Goal: Information Seeking & Learning: Learn about a topic

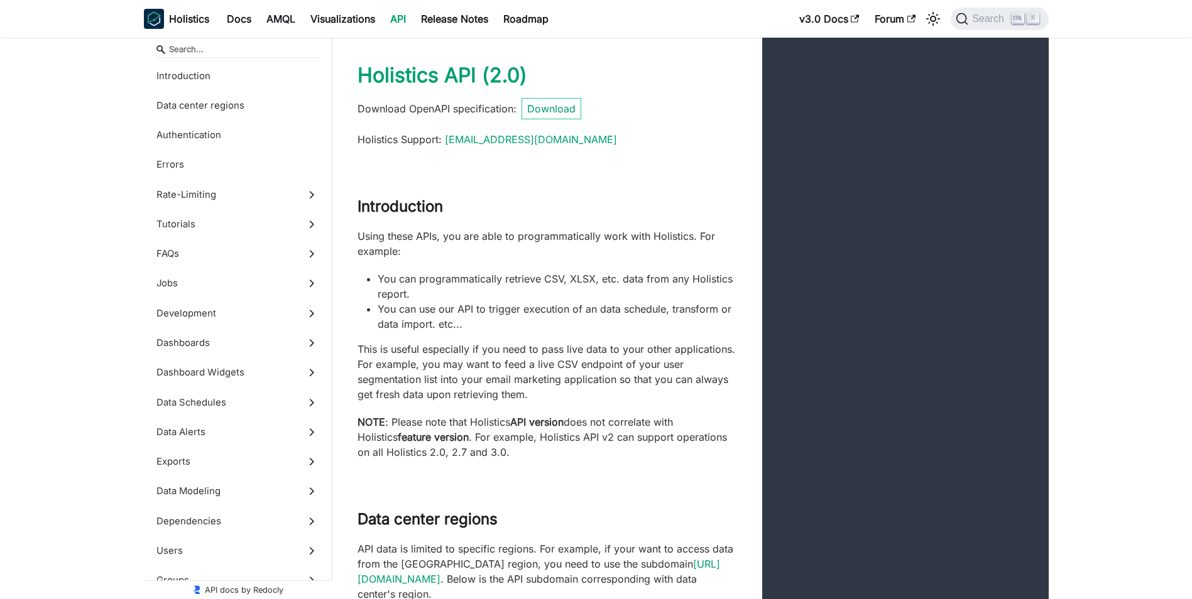
click at [457, 311] on li "You can use our API to trigger execution of an data schedule, transform or data…" at bounding box center [557, 317] width 359 height 30
drag, startPoint x: 454, startPoint y: 303, endPoint x: 474, endPoint y: 324, distance: 29.8
click at [474, 324] on li "You can use our API to trigger execution of an data schedule, transform or data…" at bounding box center [557, 317] width 359 height 30
click at [559, 328] on li "You can use our API to trigger execution of an data schedule, transform or data…" at bounding box center [557, 317] width 359 height 30
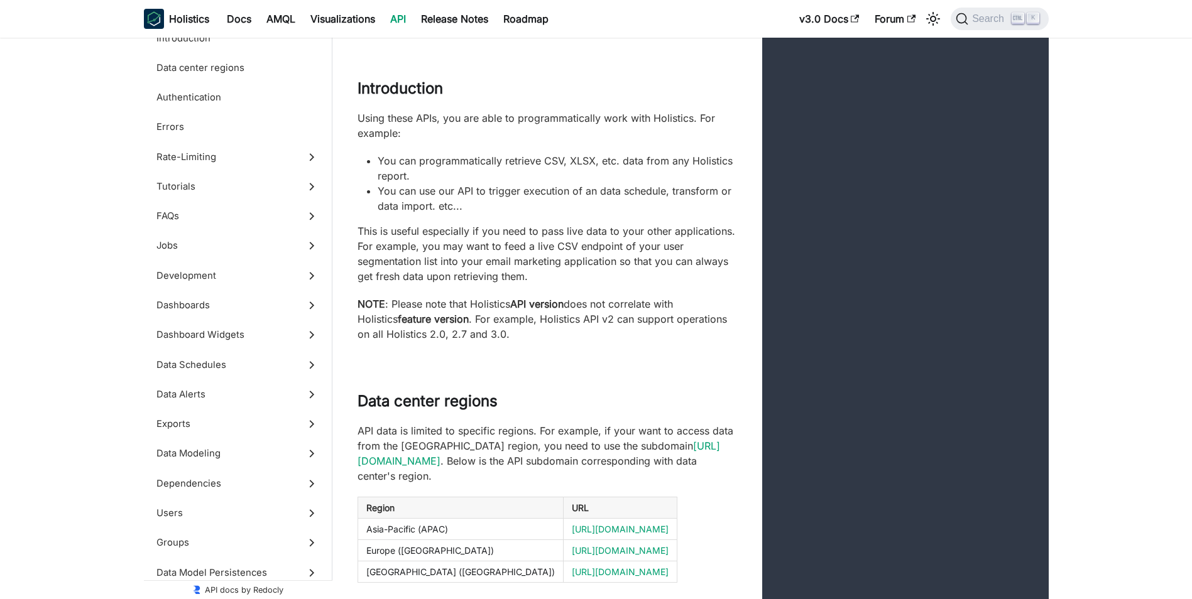
scroll to position [314, 0]
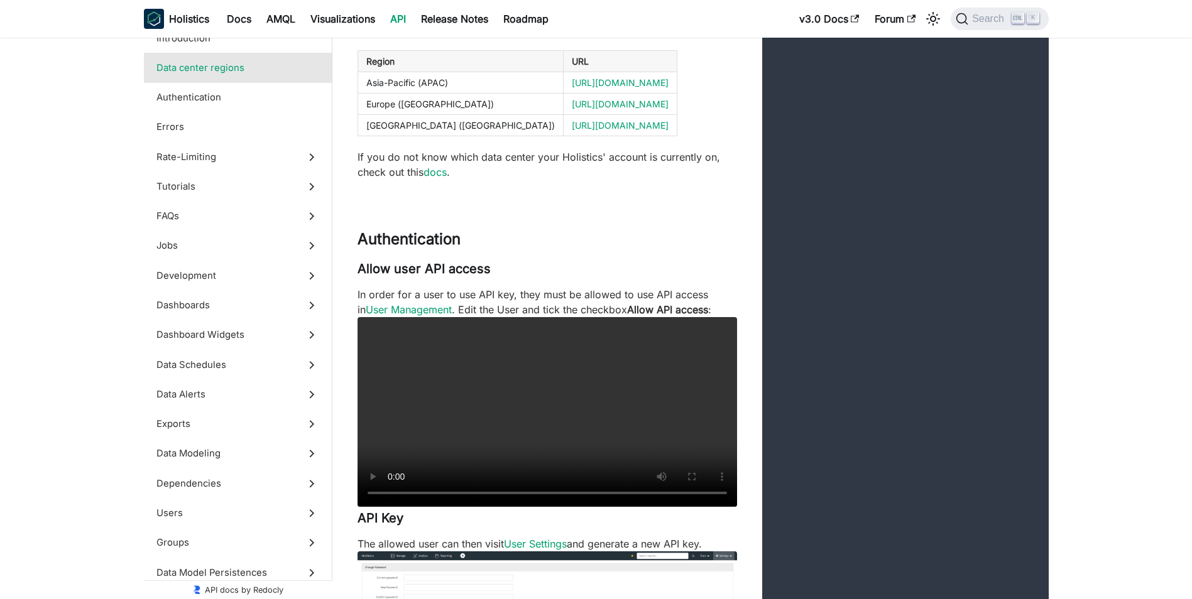
scroll to position [565, 0]
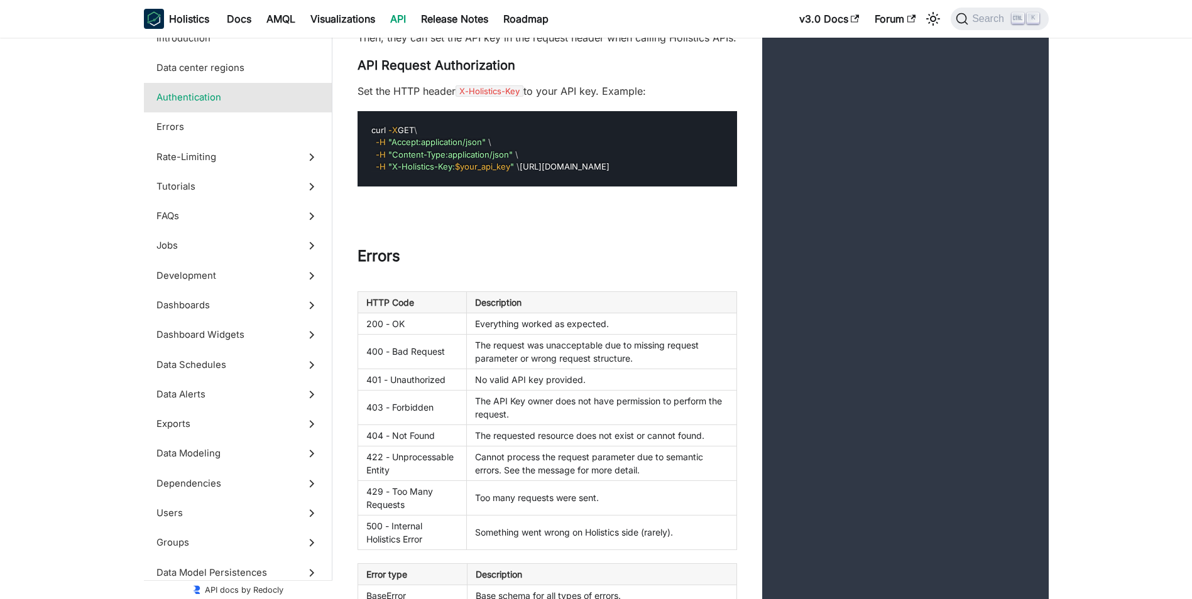
scroll to position [1445, 0]
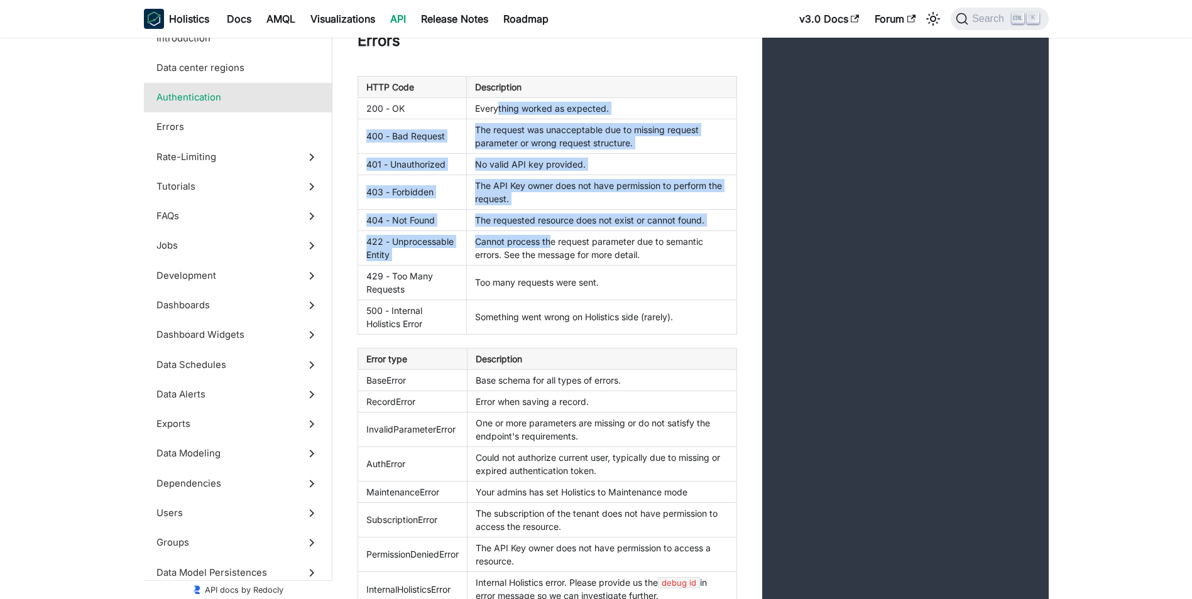
drag, startPoint x: 505, startPoint y: 150, endPoint x: 555, endPoint y: 280, distance: 139.4
click at [555, 280] on tbody "200 - OK Everything worked as expected. 400 - Bad Request The request was unacc…" at bounding box center [546, 215] width 379 height 237
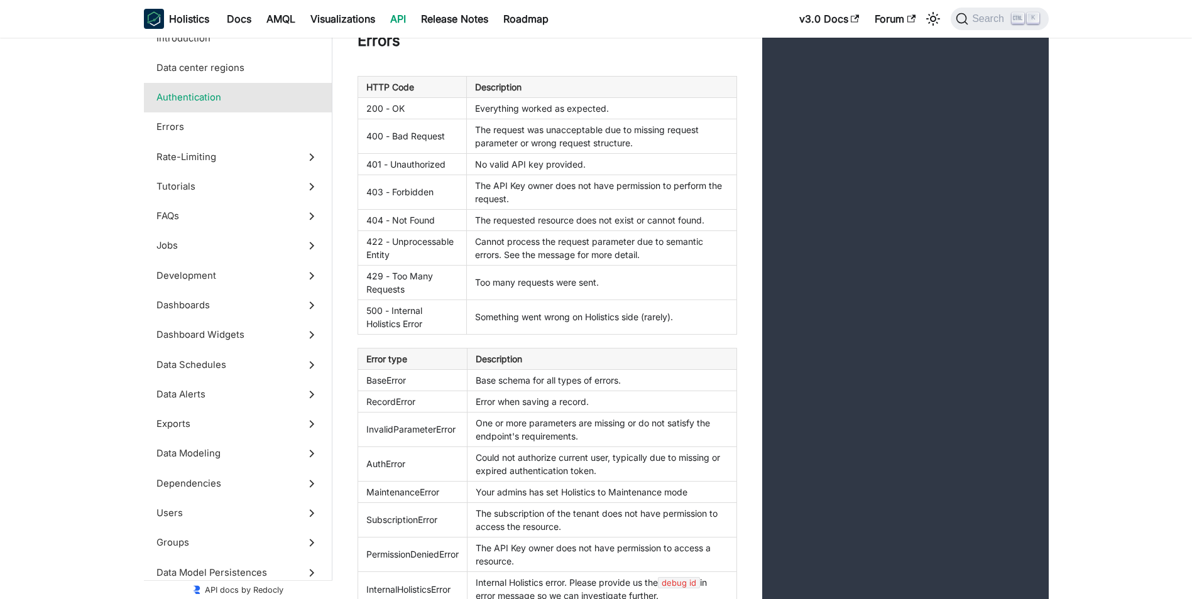
click at [552, 265] on td "Cannot process the request parameter due to semantic errors. See the message fo…" at bounding box center [601, 248] width 269 height 35
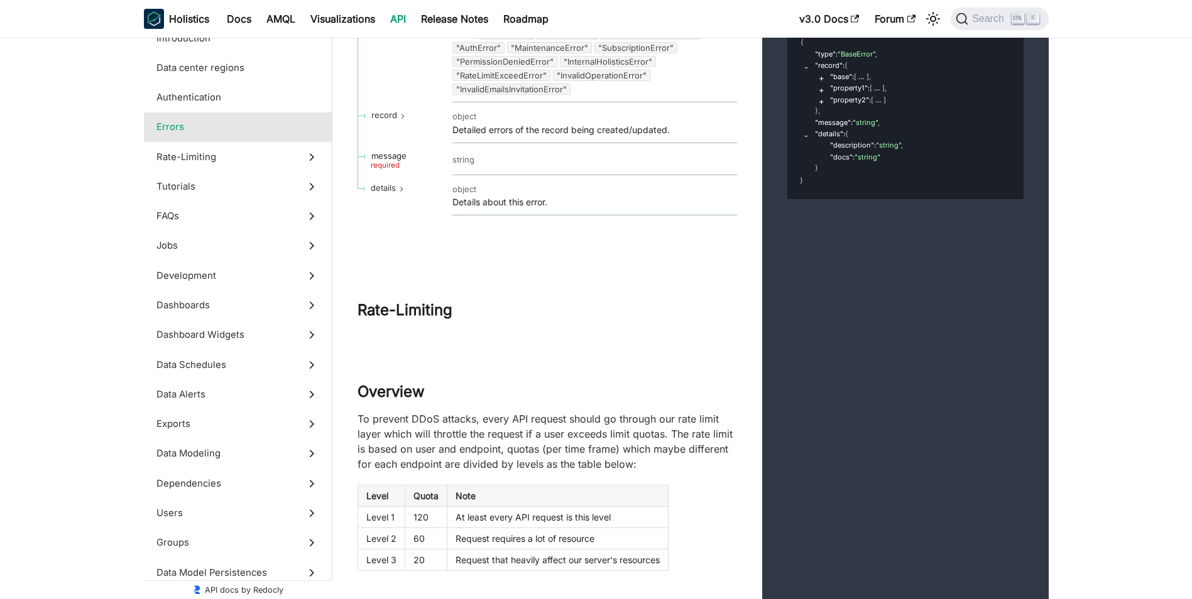
scroll to position [2638, 0]
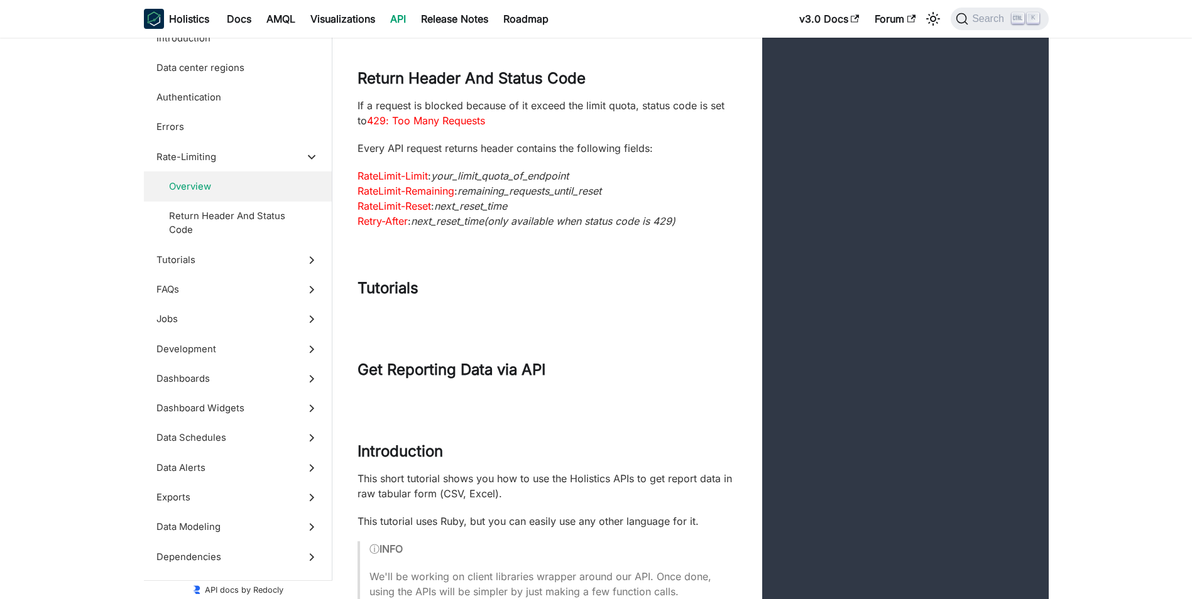
scroll to position [3078, 0]
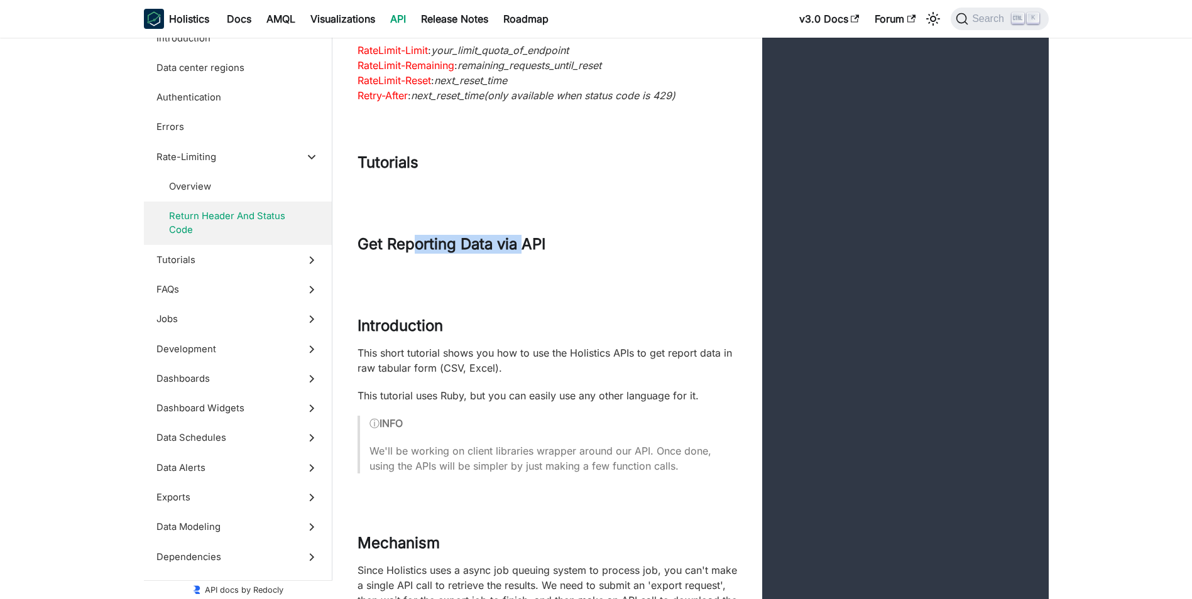
drag, startPoint x: 415, startPoint y: 278, endPoint x: 522, endPoint y: 291, distance: 107.6
click at [522, 266] on div "Get Reporting Data via API" at bounding box center [547, 250] width 430 height 31
click at [524, 266] on div "Get Reporting Data via API" at bounding box center [547, 250] width 430 height 31
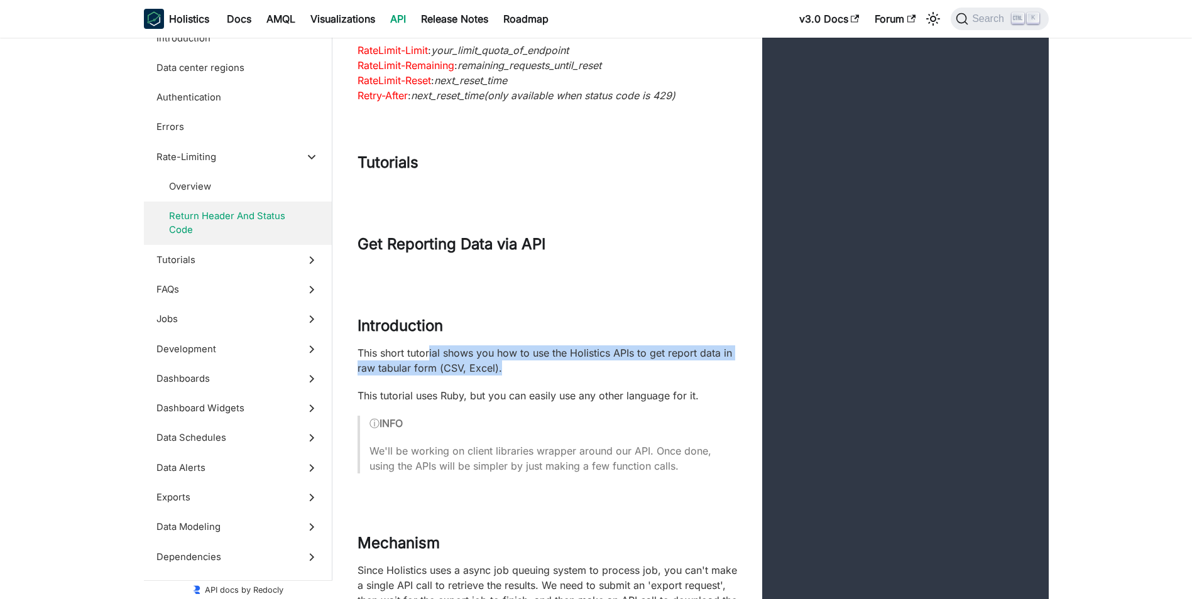
drag, startPoint x: 465, startPoint y: 382, endPoint x: 562, endPoint y: 403, distance: 98.9
click at [562, 376] on p "This short tutorial shows you how to use the Holistics APIs to get report data …" at bounding box center [546, 361] width 379 height 30
drag, startPoint x: 416, startPoint y: 385, endPoint x: 530, endPoint y: 401, distance: 114.2
click at [530, 376] on p "This short tutorial shows you how to use the Holistics APIs to get report data …" at bounding box center [546, 361] width 379 height 30
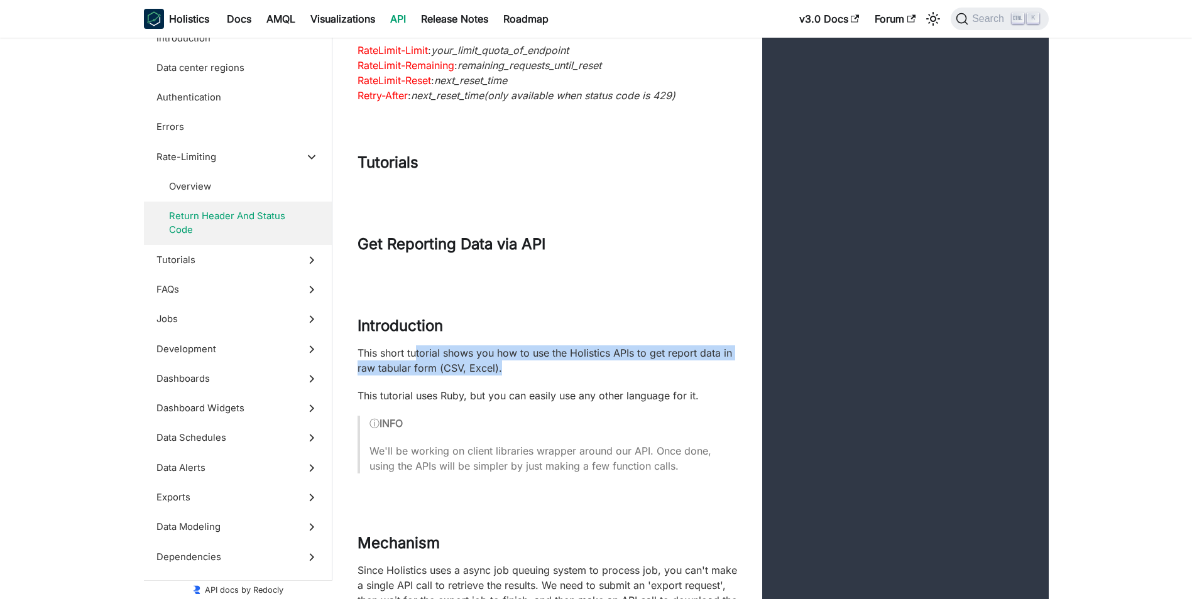
click at [530, 376] on p "This short tutorial shows you how to use the Holistics APIs to get report data …" at bounding box center [546, 361] width 379 height 30
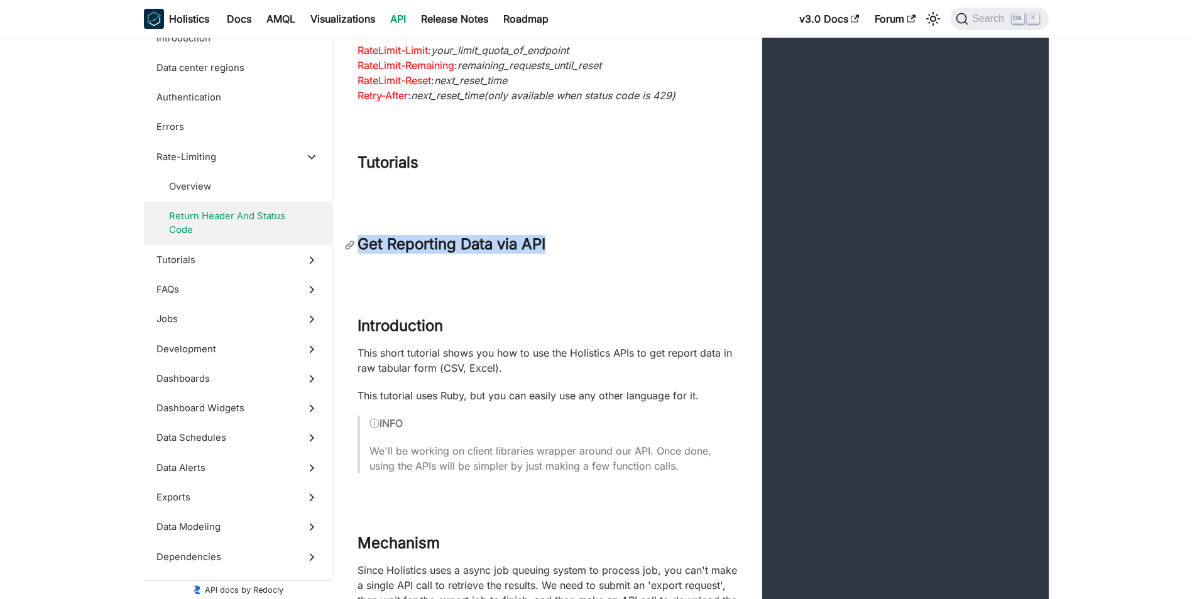
drag, startPoint x: 361, startPoint y: 278, endPoint x: 602, endPoint y: 285, distance: 240.7
click at [602, 254] on h2 "Get Reporting Data via API" at bounding box center [546, 244] width 379 height 19
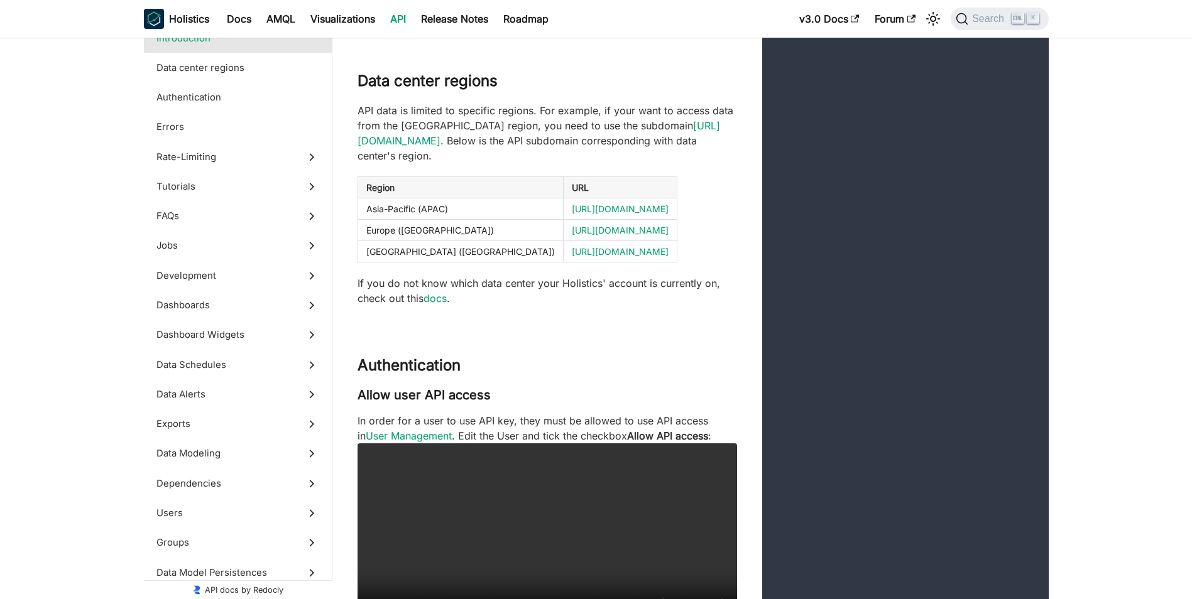
scroll to position [91, 0]
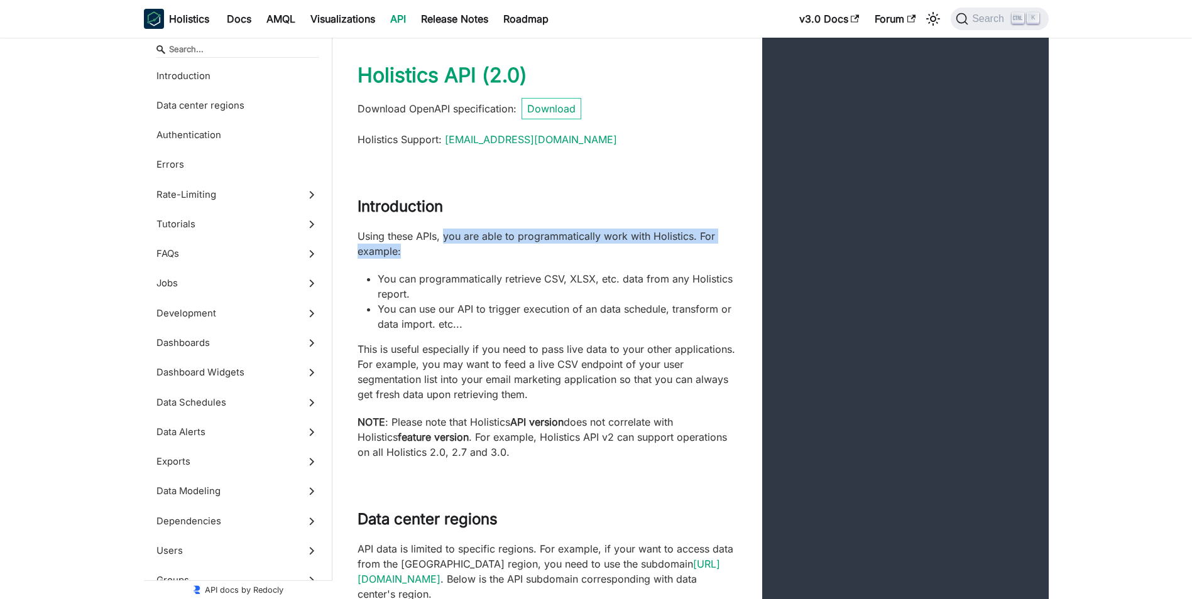
drag, startPoint x: 445, startPoint y: 234, endPoint x: 506, endPoint y: 252, distance: 63.4
click at [506, 252] on p "Using these APIs, you are able to programmatically work with Holistics. For exa…" at bounding box center [546, 244] width 379 height 30
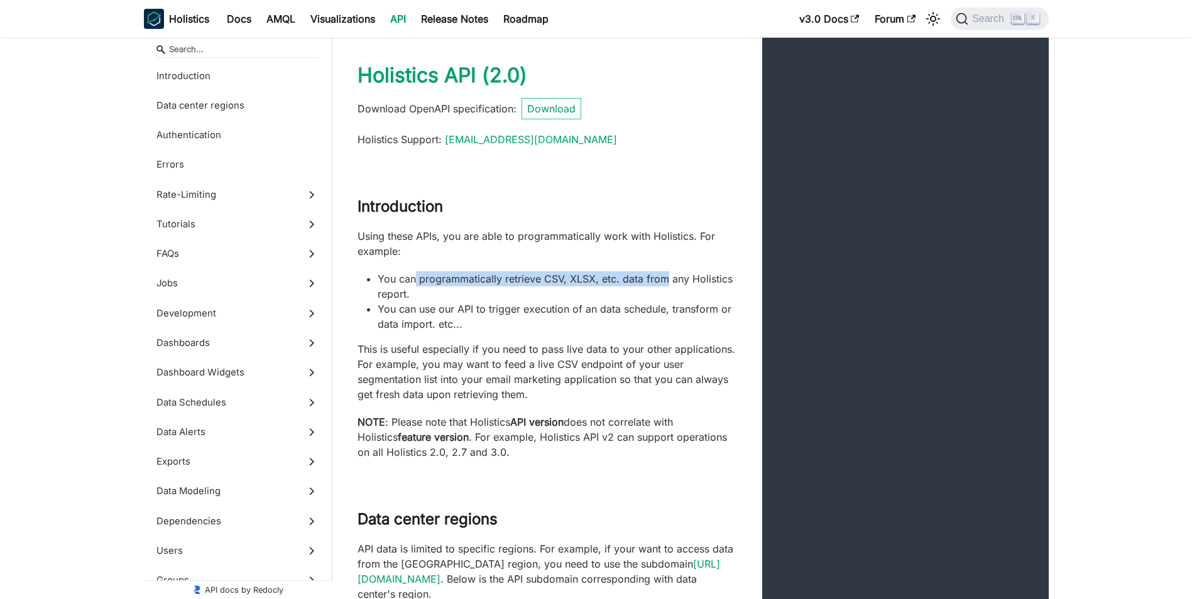
drag, startPoint x: 413, startPoint y: 275, endPoint x: 663, endPoint y: 274, distance: 250.0
click at [663, 274] on li "You can programmatically retrieve CSV, XLSX, etc. data from any Holistics repor…" at bounding box center [557, 286] width 359 height 30
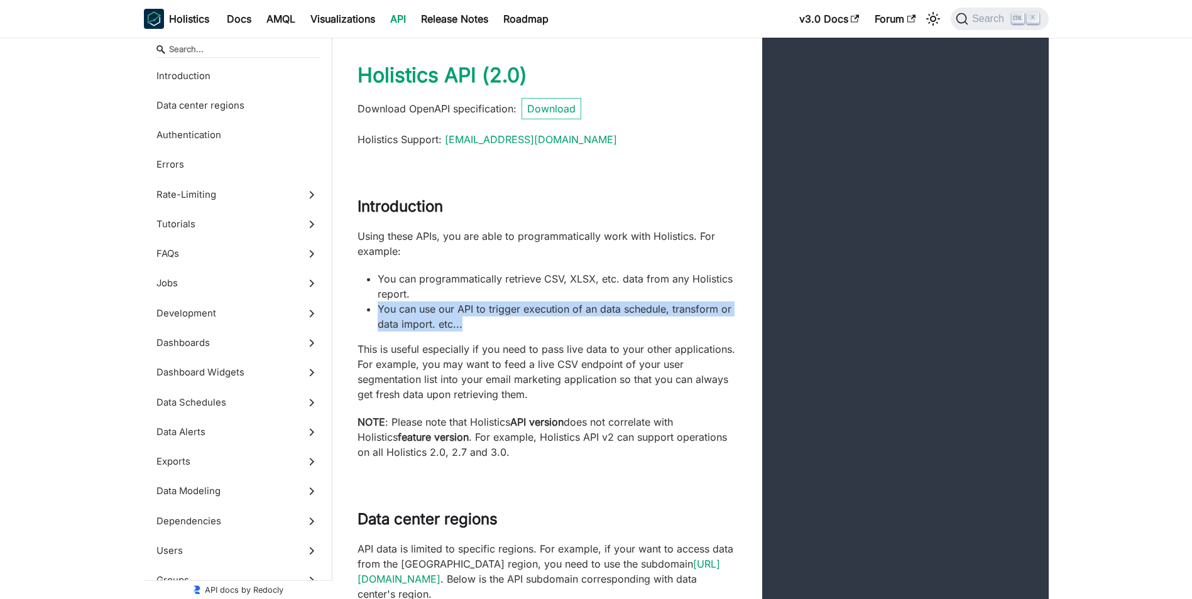
drag, startPoint x: 429, startPoint y: 301, endPoint x: 570, endPoint y: 323, distance: 142.4
click at [570, 323] on ul "You can programmatically retrieve CSV, XLSX, etc. data from any Holistics repor…" at bounding box center [546, 301] width 379 height 60
click at [570, 323] on li "You can use our API to trigger execution of an data schedule, transform or data…" at bounding box center [557, 317] width 359 height 30
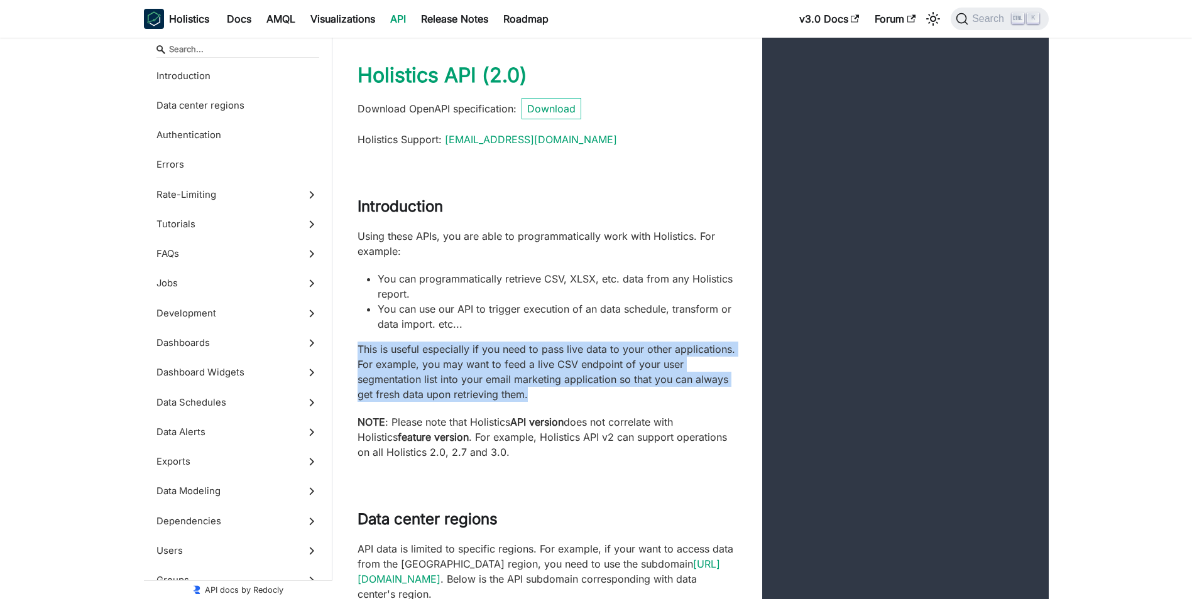
drag, startPoint x: 359, startPoint y: 348, endPoint x: 582, endPoint y: 388, distance: 226.6
click at [582, 388] on p "This is useful especially if you need to pass live data to your other applicati…" at bounding box center [546, 372] width 379 height 60
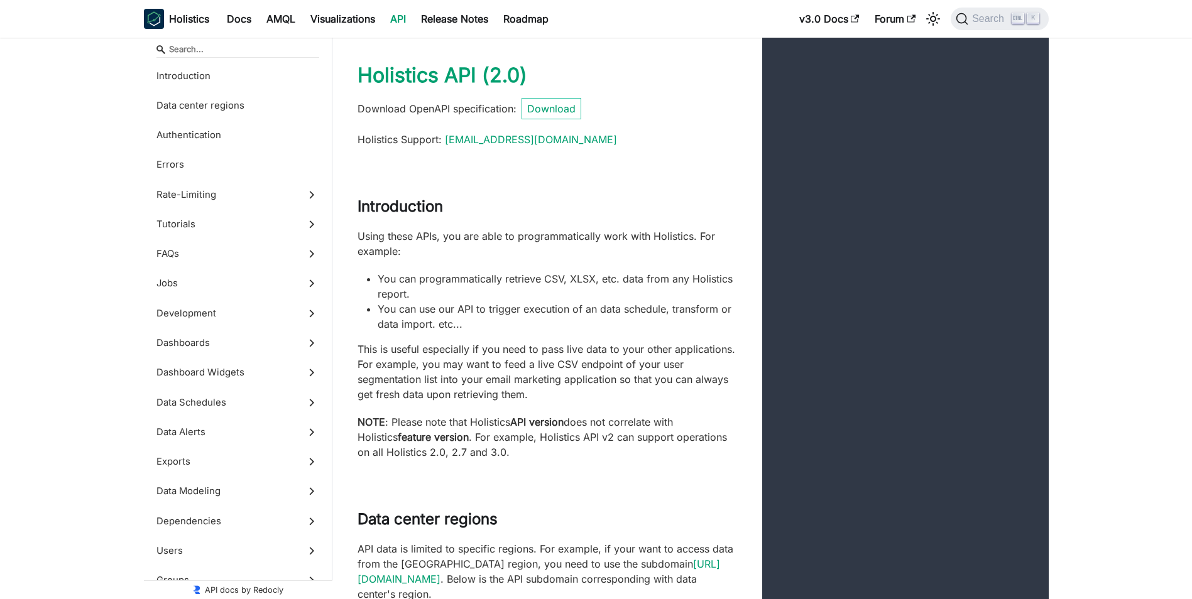
scroll to position [63, 0]
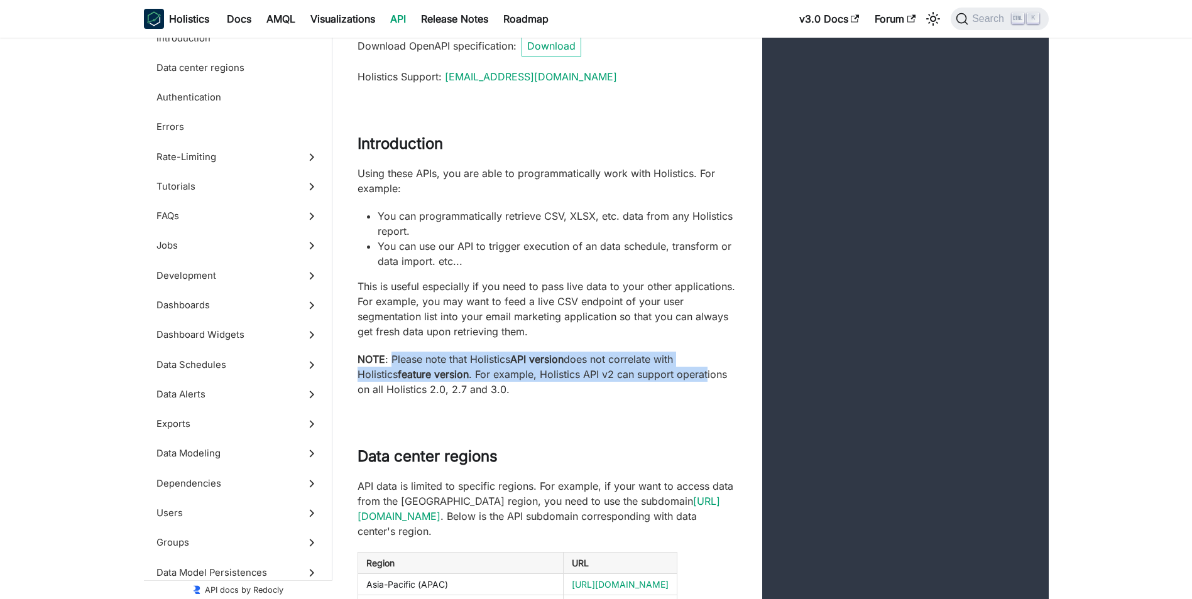
drag, startPoint x: 393, startPoint y: 356, endPoint x: 664, endPoint y: 372, distance: 271.2
click at [664, 372] on p "NOTE : Please note that Holistics API version does not correlate with Holistics…" at bounding box center [546, 374] width 379 height 45
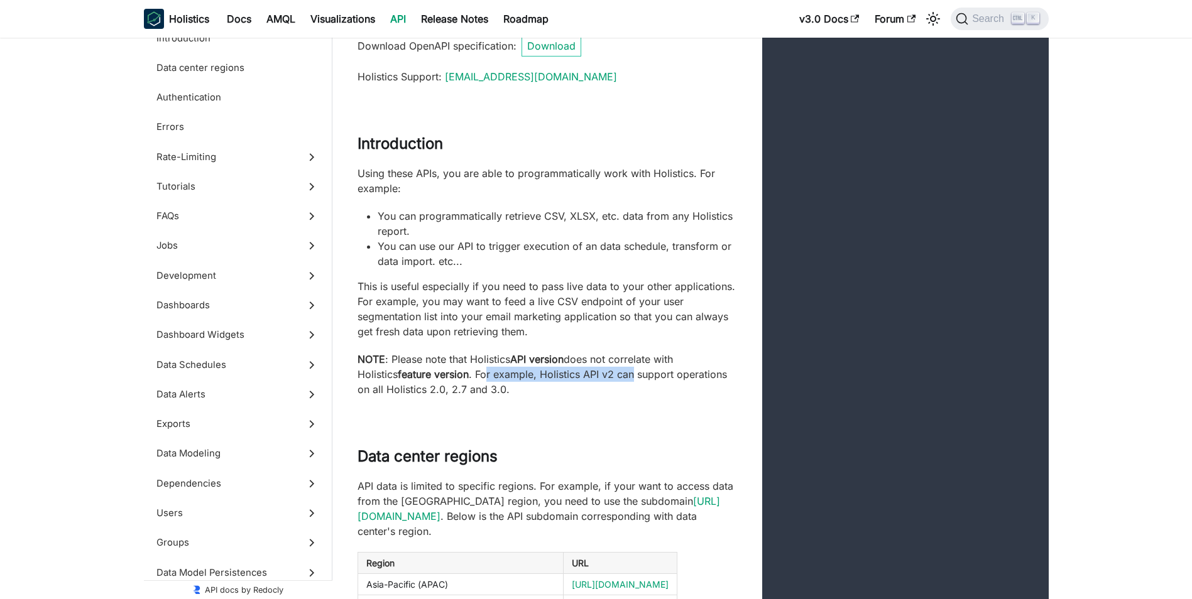
drag, startPoint x: 445, startPoint y: 375, endPoint x: 594, endPoint y: 379, distance: 148.9
click at [594, 379] on p "NOTE : Please note that Holistics API version does not correlate with Holistics…" at bounding box center [546, 374] width 379 height 45
drag, startPoint x: 594, startPoint y: 369, endPoint x: 597, endPoint y: 388, distance: 19.7
click at [597, 388] on p "NOTE : Please note that Holistics API version does not correlate with Holistics…" at bounding box center [546, 374] width 379 height 45
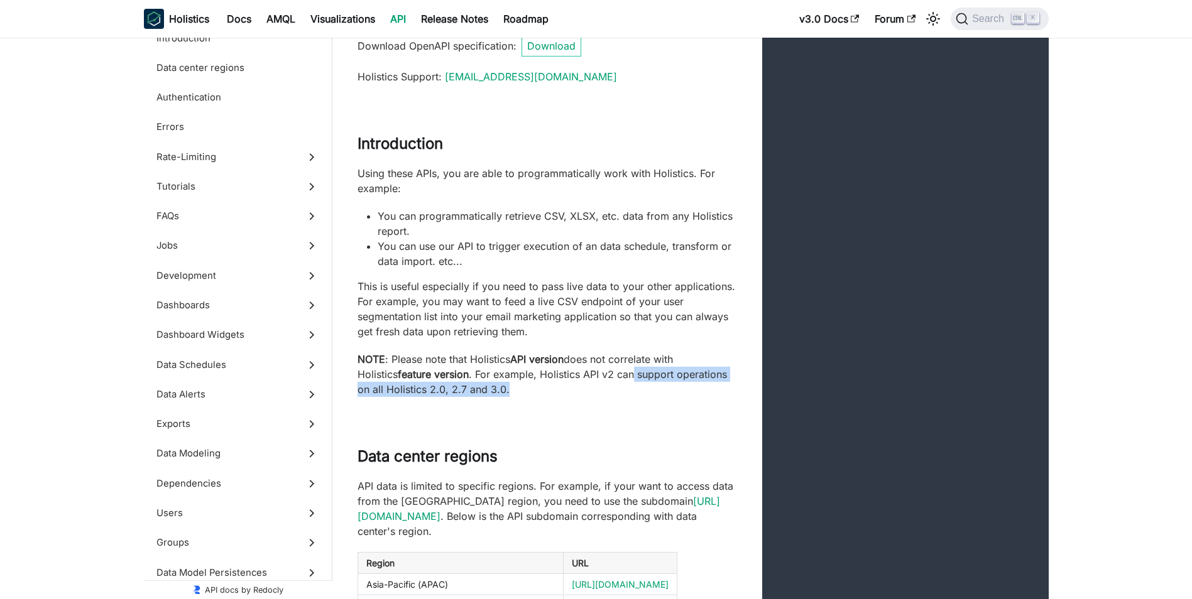
click at [597, 388] on p "NOTE : Please note that Holistics API version does not correlate with Holistics…" at bounding box center [546, 374] width 379 height 45
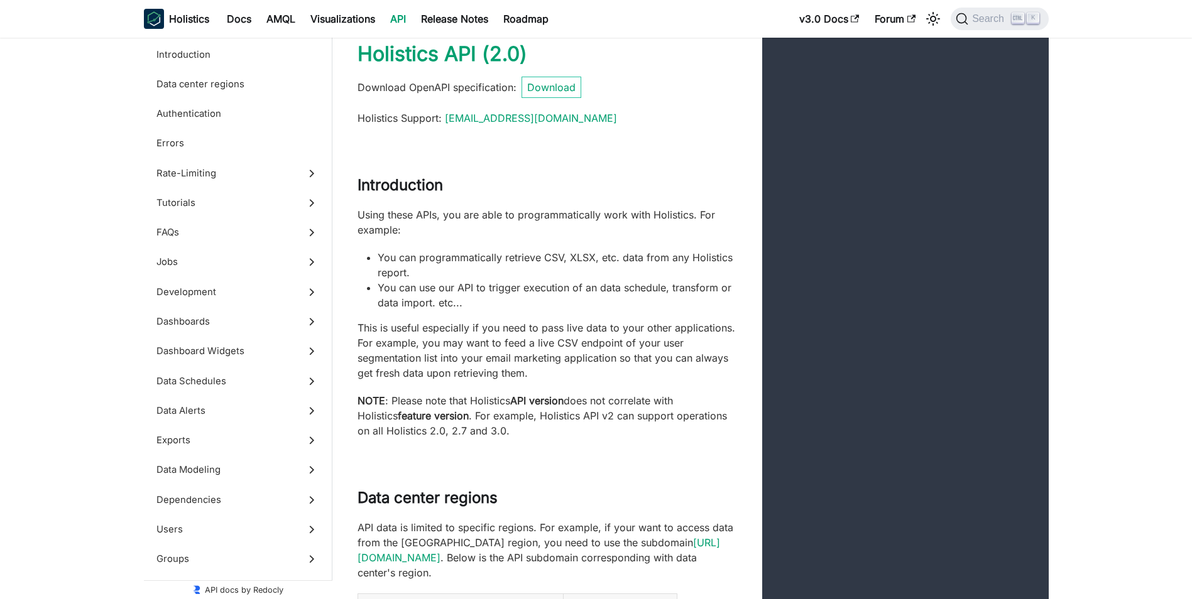
scroll to position [0, 0]
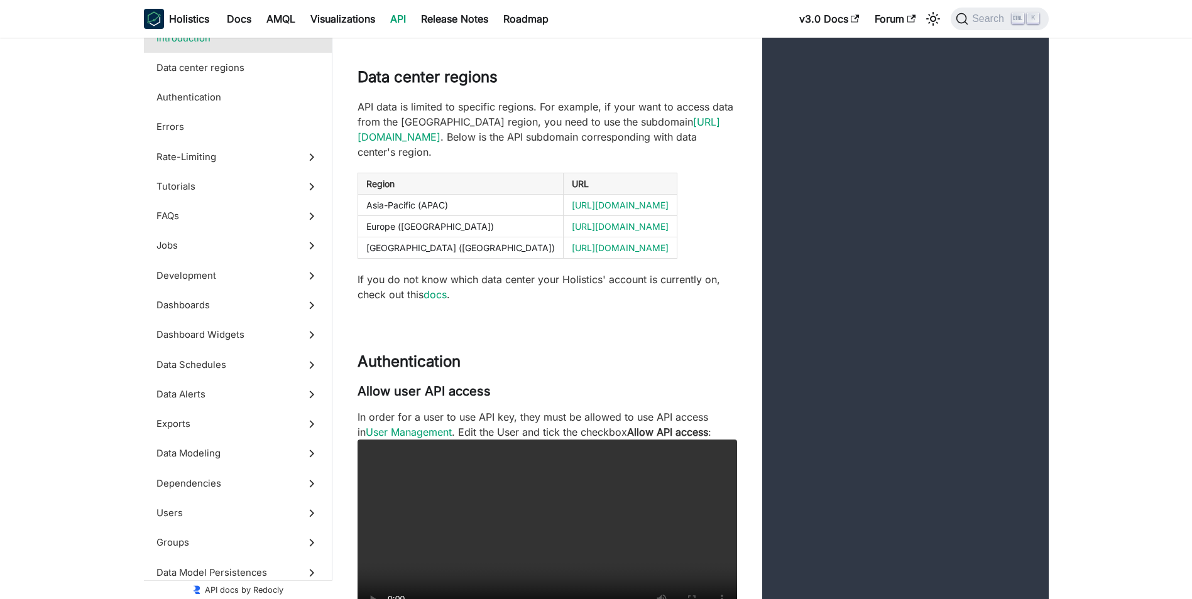
scroll to position [503, 0]
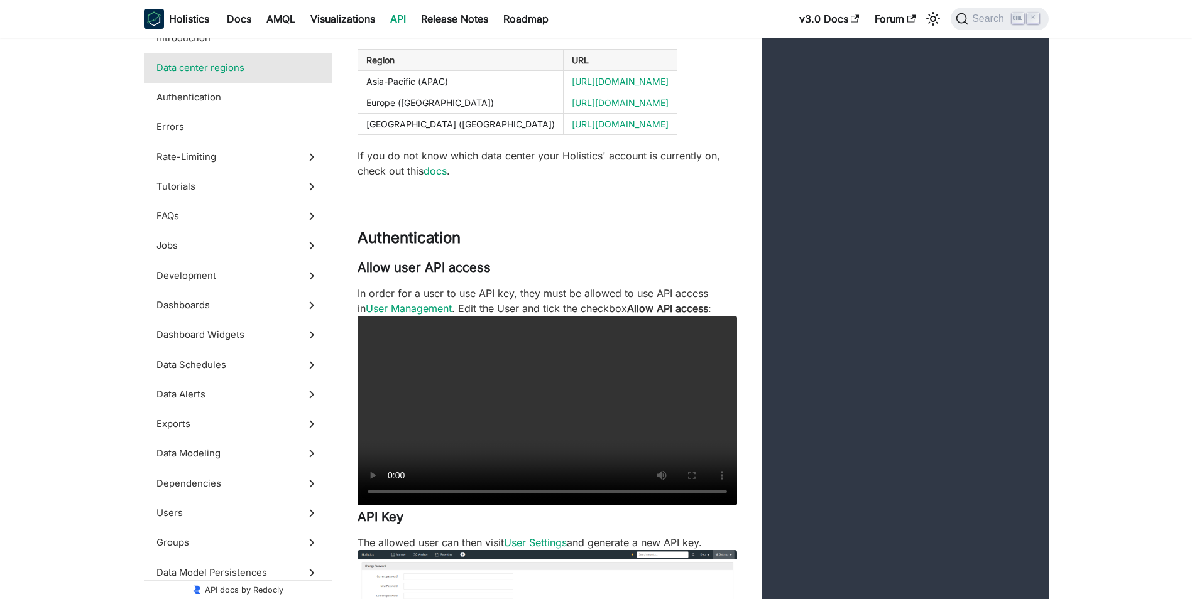
scroll to position [691, 0]
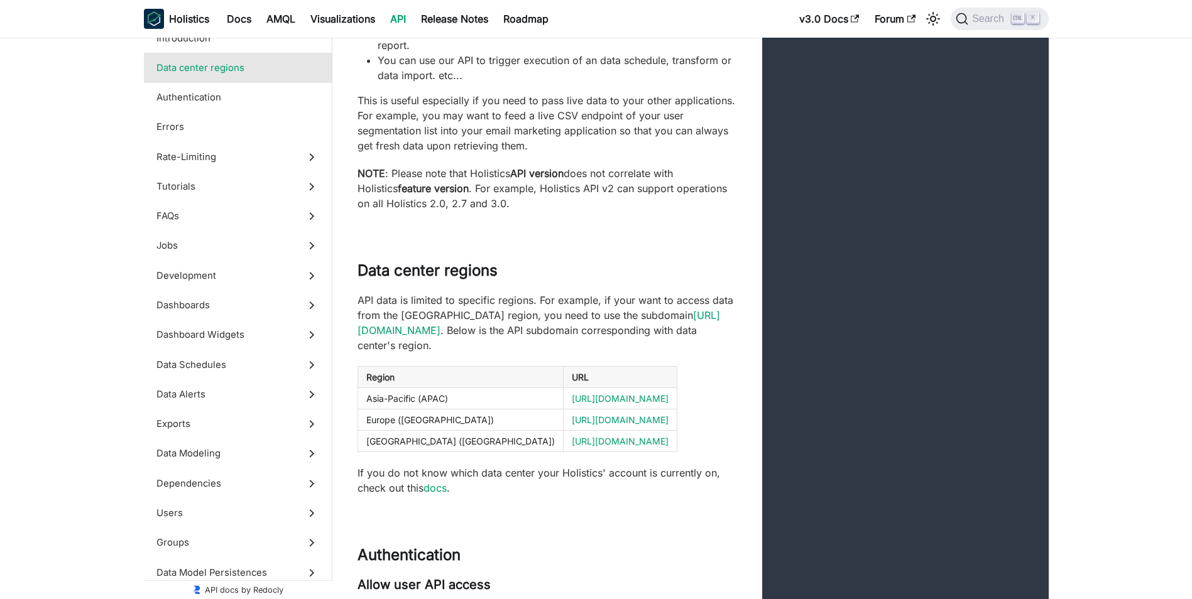
scroll to position [43, 0]
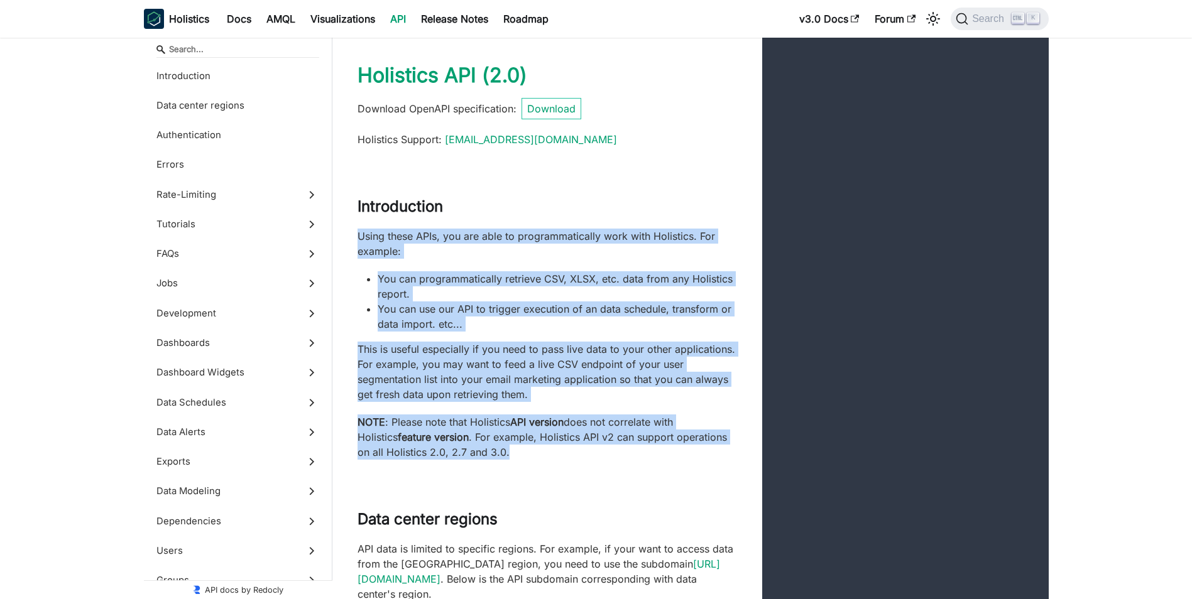
drag, startPoint x: 357, startPoint y: 234, endPoint x: 510, endPoint y: 456, distance: 270.1
click at [510, 456] on div "Using these APIs, you are able to programmatically work with Holistics. For exa…" at bounding box center [546, 344] width 379 height 231
click at [509, 456] on p "NOTE : Please note that Holistics API version does not correlate with Holistics…" at bounding box center [546, 437] width 379 height 45
drag, startPoint x: 508, startPoint y: 452, endPoint x: 354, endPoint y: 197, distance: 297.6
click at [354, 197] on div "Introduction Using these APIs, you are able to programmatically work with Holis…" at bounding box center [690, 328] width 716 height 313
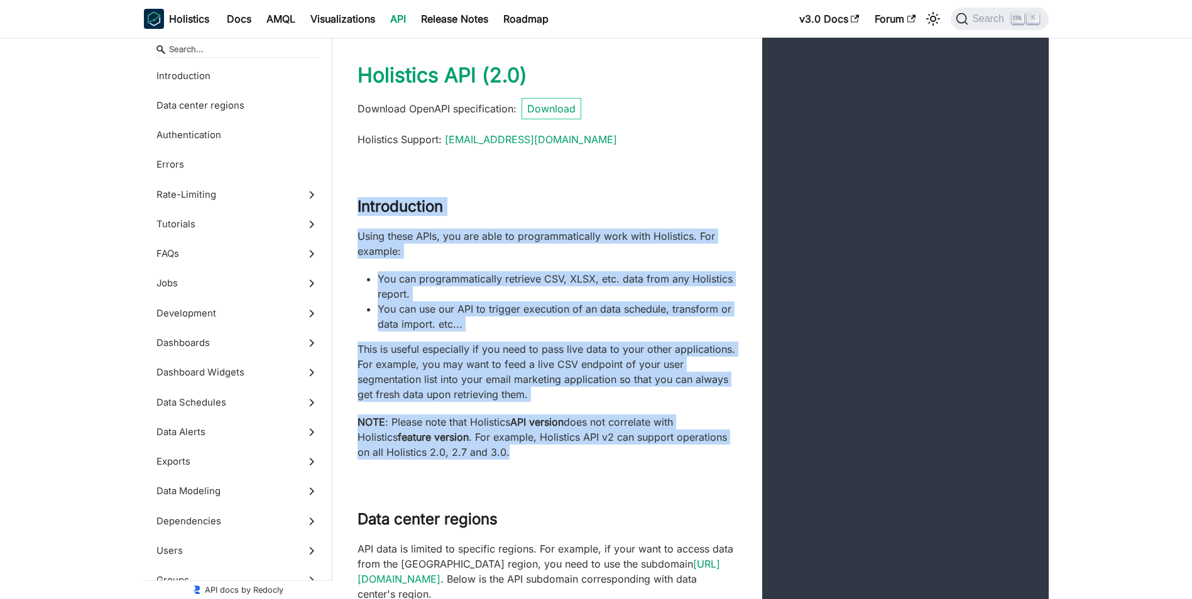
click at [354, 197] on div "Introduction Using these APIs, you are able to programmatically work with Holis…" at bounding box center [690, 328] width 716 height 313
drag, startPoint x: 456, startPoint y: 209, endPoint x: 508, endPoint y: 456, distance: 252.3
click at [508, 456] on div "Introduction Using these APIs, you are able to programmatically work with Holis…" at bounding box center [690, 328] width 716 height 313
click at [508, 456] on p "NOTE : Please note that Holistics API version does not correlate with Holistics…" at bounding box center [546, 437] width 379 height 45
drag, startPoint x: 508, startPoint y: 456, endPoint x: 357, endPoint y: 205, distance: 292.8
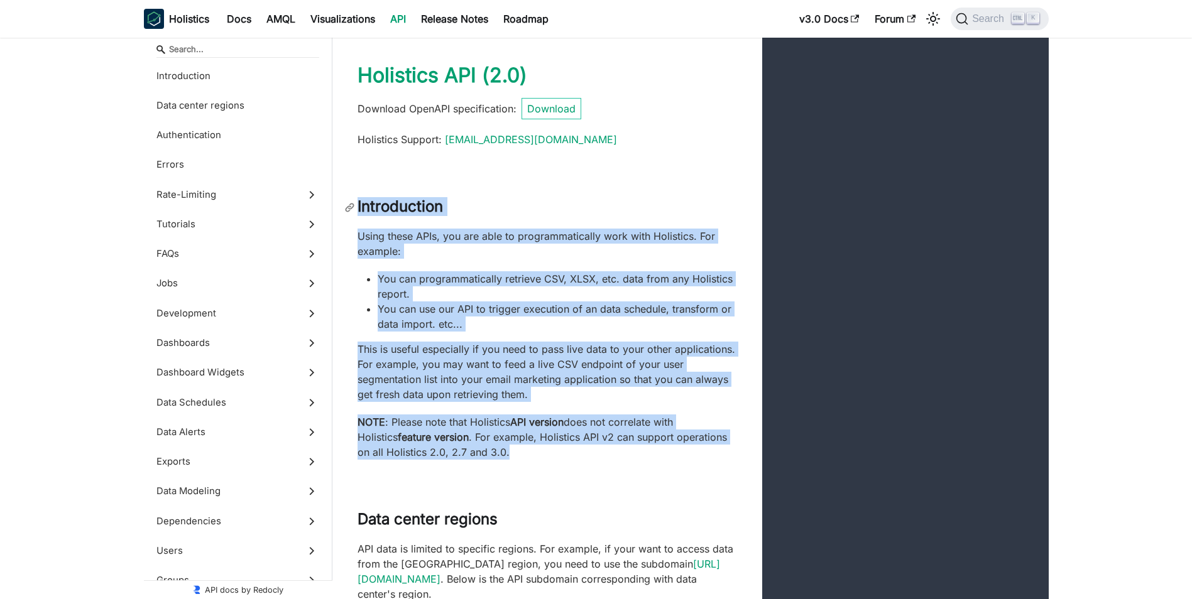
click at [357, 205] on div "Introduction Using these APIs, you are able to programmatically work with Holis…" at bounding box center [690, 328] width 716 height 313
drag, startPoint x: 357, startPoint y: 205, endPoint x: 512, endPoint y: 274, distance: 169.6
click at [512, 274] on li "You can programmatically retrieve CSV, XLSX, etc. data from any Holistics repor…" at bounding box center [557, 286] width 359 height 30
